Goal: Task Accomplishment & Management: Manage account settings

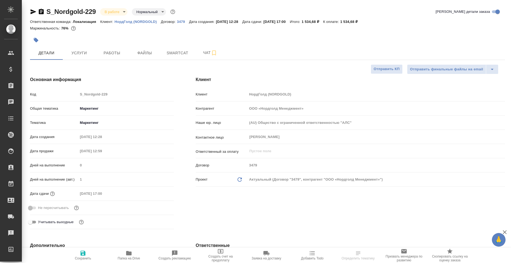
select select "RU"
type input "[PERSON_NAME]"
type input "Сеитов Павел"
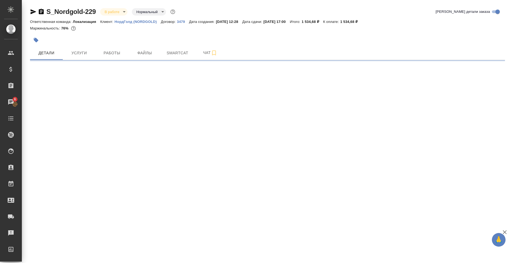
select select "RU"
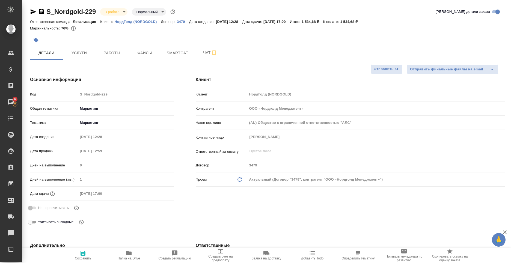
type textarea "x"
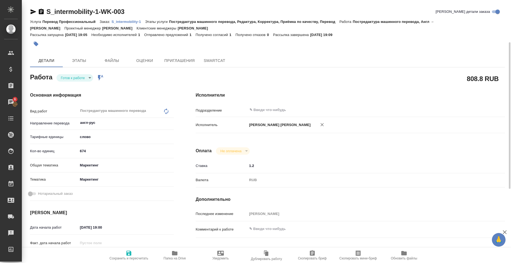
scroll to position [27, 0]
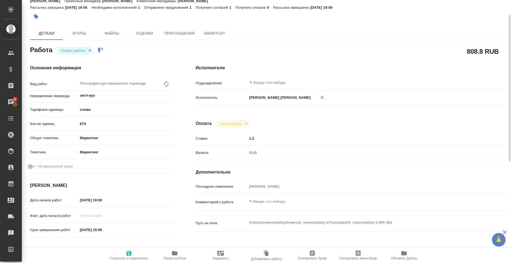
click at [175, 254] on icon "button" at bounding box center [174, 253] width 5 height 4
